Goal: Transaction & Acquisition: Subscribe to service/newsletter

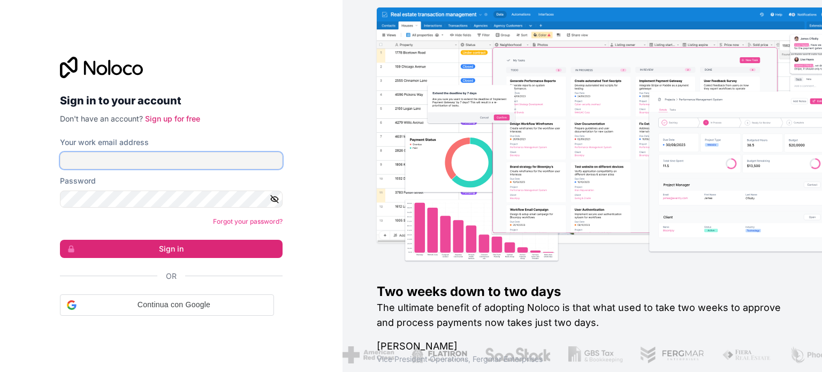
click at [217, 158] on input "Your work email address" at bounding box center [171, 160] width 223 height 17
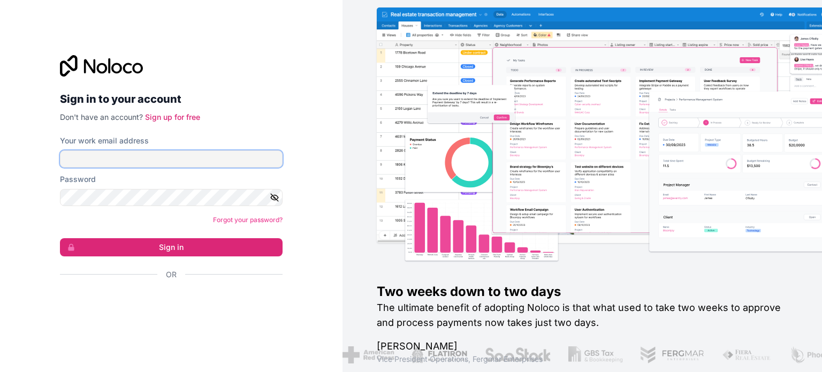
type input "[EMAIL_ADDRESS][DOMAIN_NAME]"
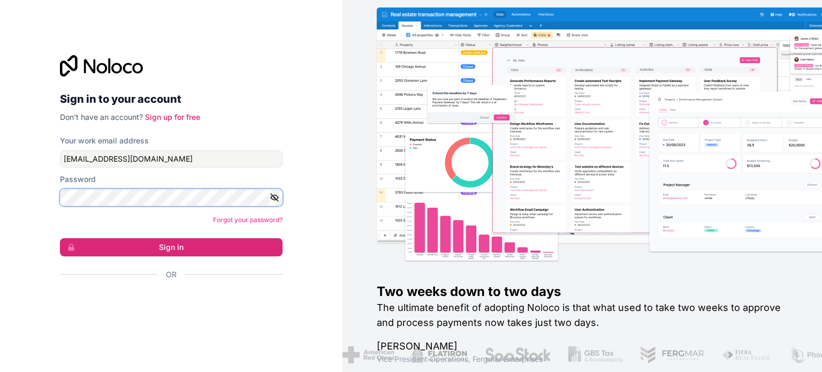
click at [60, 238] on button "Sign in" at bounding box center [171, 247] width 223 height 18
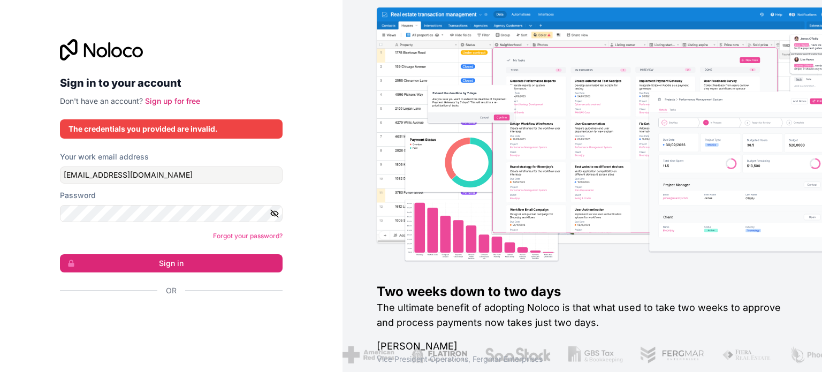
click at [277, 207] on button "button" at bounding box center [276, 213] width 13 height 17
click at [178, 100] on link "Sign up for free" at bounding box center [172, 100] width 55 height 9
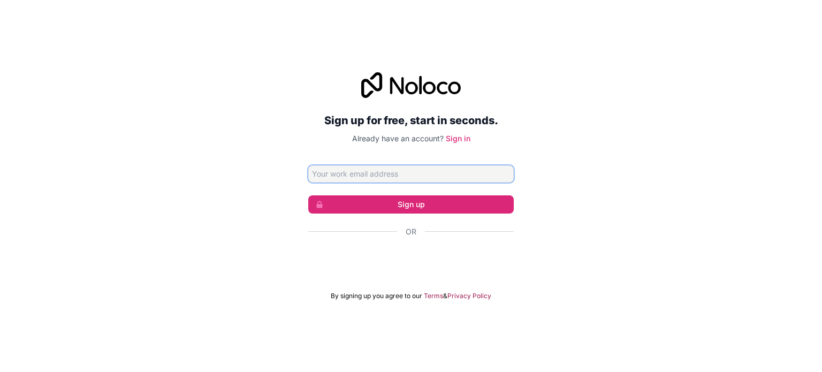
click at [362, 177] on input "Email address" at bounding box center [411, 173] width 206 height 17
type input "[EMAIL_ADDRESS][DOMAIN_NAME]"
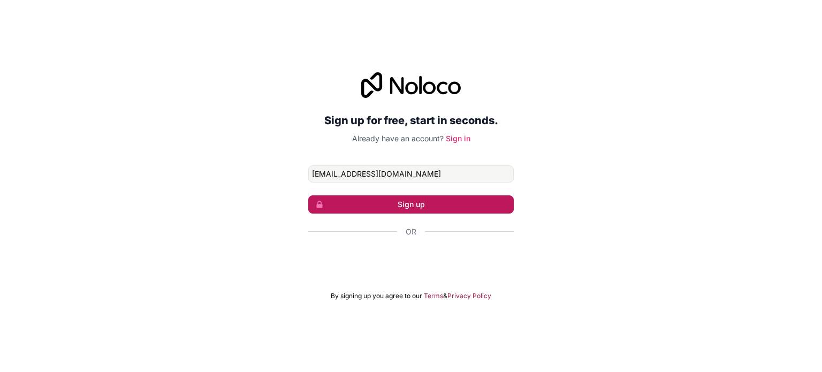
click at [382, 207] on button "Sign up" at bounding box center [411, 204] width 206 height 18
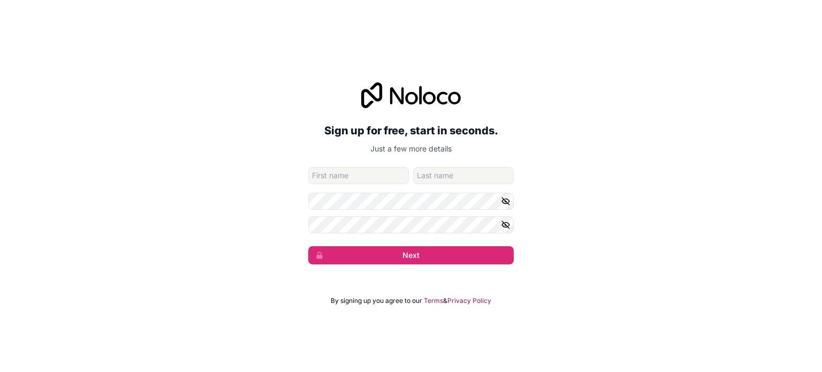
click at [374, 176] on input "given-name" at bounding box center [358, 175] width 101 height 17
type input "[PERSON_NAME]"
type input "Pasquali"
type input "[PERSON_NAME]"
click at [510, 203] on icon "button" at bounding box center [506, 201] width 10 height 10
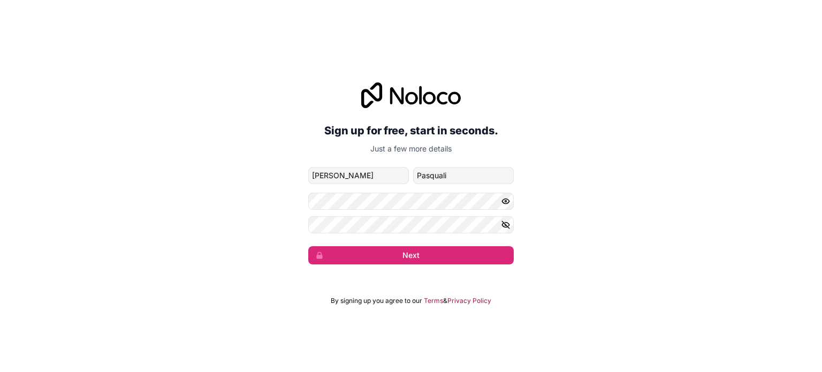
click at [507, 228] on icon "button" at bounding box center [506, 225] width 10 height 10
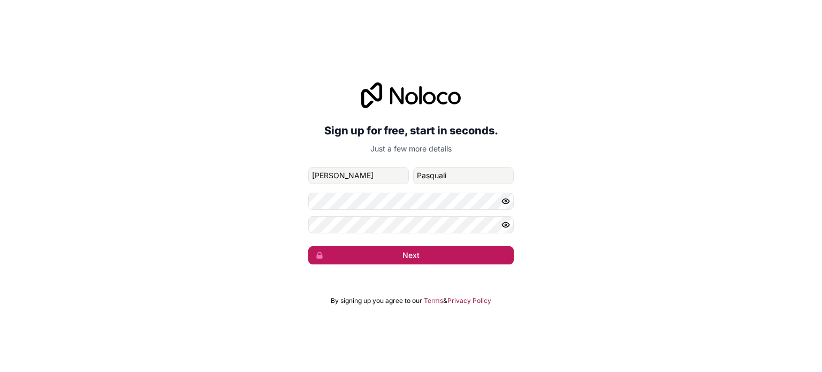
click at [465, 258] on button "Next" at bounding box center [411, 255] width 206 height 18
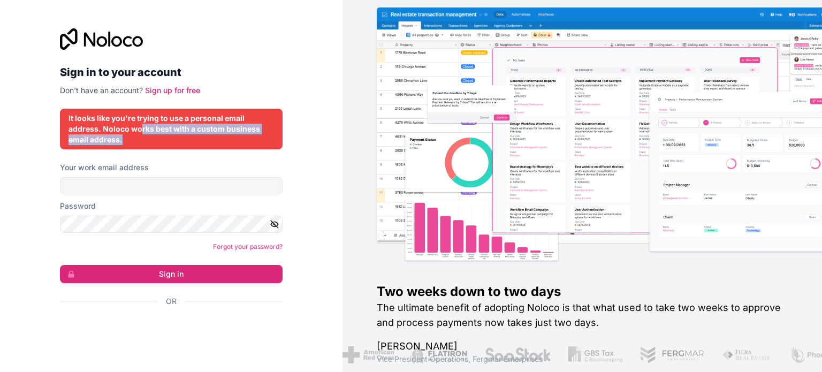
click at [142, 134] on div "It looks like you're trying to use a personal email address. Noloco works best …" at bounding box center [172, 129] width 206 height 32
click at [142, 140] on div "It looks like you're trying to use a personal email address. Noloco works best …" at bounding box center [172, 129] width 206 height 32
click at [152, 175] on div "Your work email address" at bounding box center [171, 178] width 223 height 32
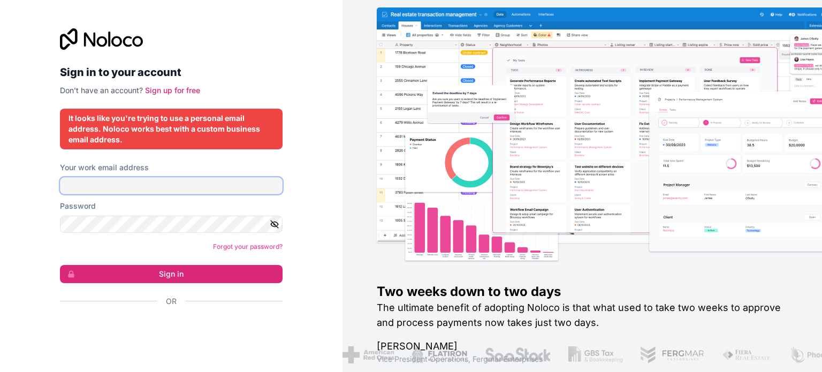
click at [152, 179] on input "Your work email address" at bounding box center [171, 185] width 223 height 17
type input "[EMAIL_ADDRESS][DOMAIN_NAME]"
click at [60, 265] on button "Sign in" at bounding box center [171, 274] width 223 height 18
